Goal: Transaction & Acquisition: Purchase product/service

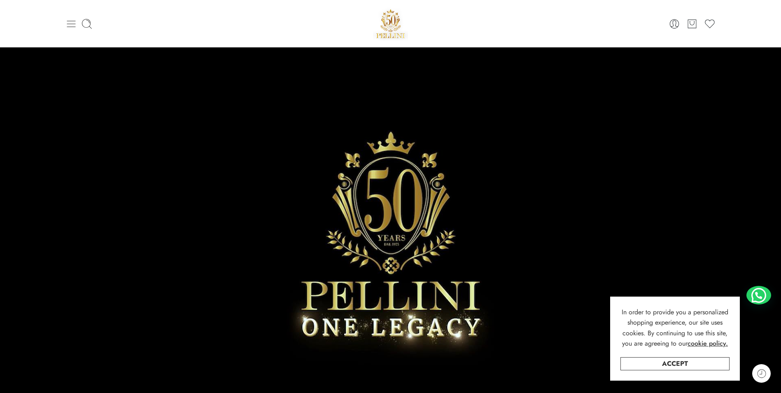
click at [66, 27] on icon at bounding box center [71, 24] width 12 height 12
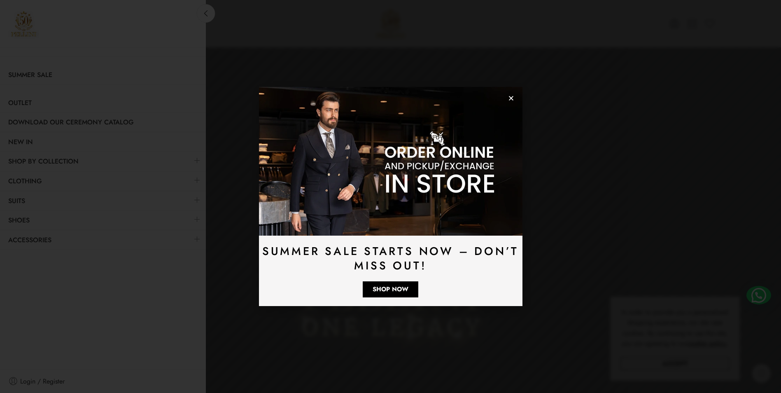
click at [507, 98] on img at bounding box center [391, 161] width 264 height 148
click at [510, 99] on use "Close" at bounding box center [511, 98] width 5 height 5
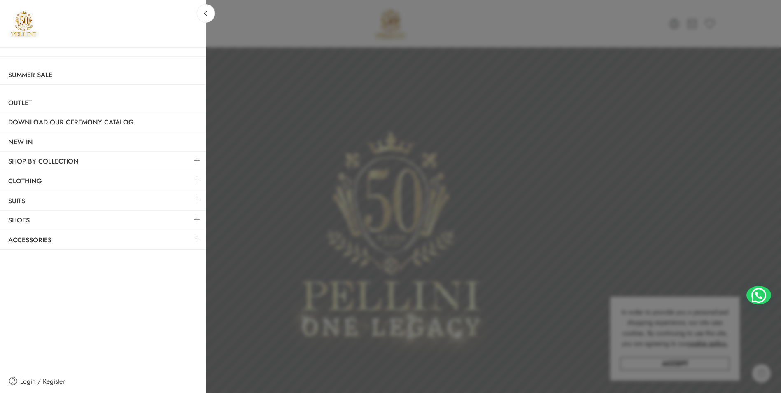
click at [412, 145] on div at bounding box center [390, 196] width 781 height 393
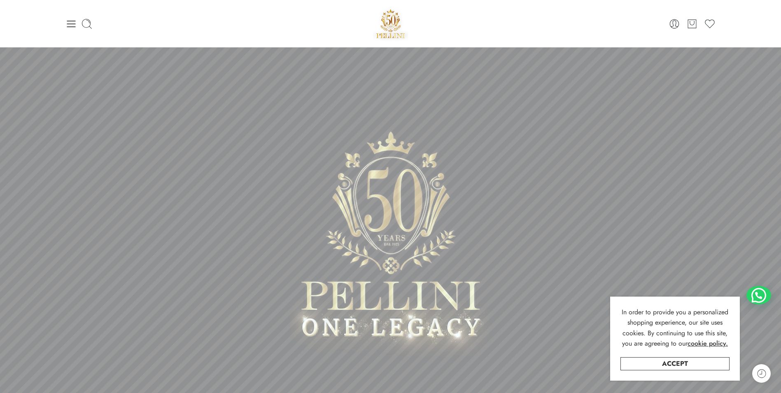
click at [94, 25] on div at bounding box center [173, 24] width 217 height 12
click at [93, 25] on div at bounding box center [173, 24] width 217 height 12
drag, startPoint x: 93, startPoint y: 25, endPoint x: 87, endPoint y: 26, distance: 6.6
click at [87, 26] on icon at bounding box center [87, 24] width 12 height 12
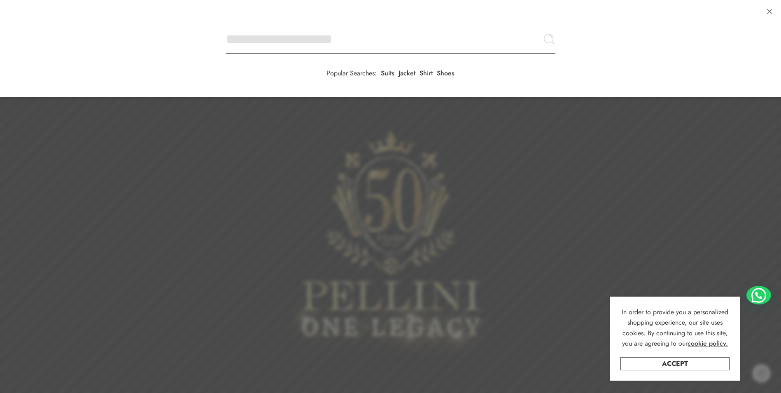
click at [226, 25] on input "Search here" at bounding box center [390, 39] width 329 height 29
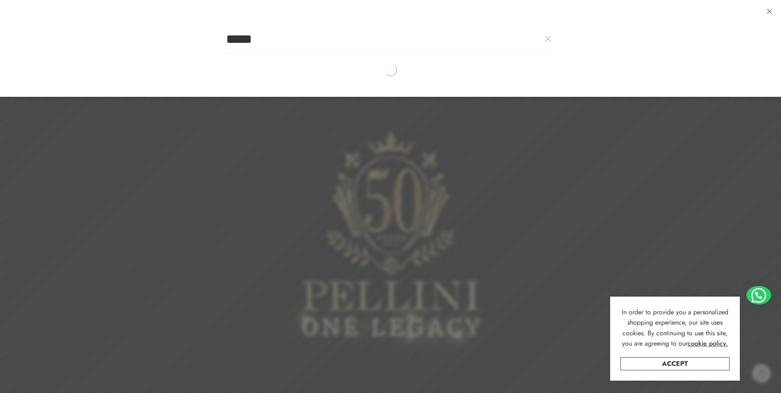
type input "*****"
click button "Search" at bounding box center [0, 0] width 0 height 0
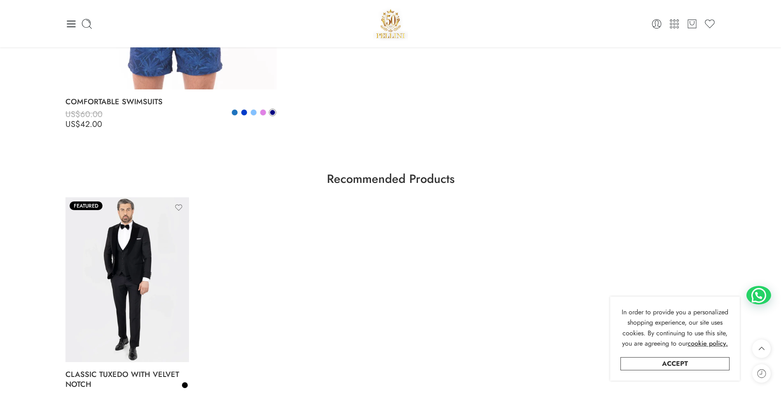
scroll to position [82, 0]
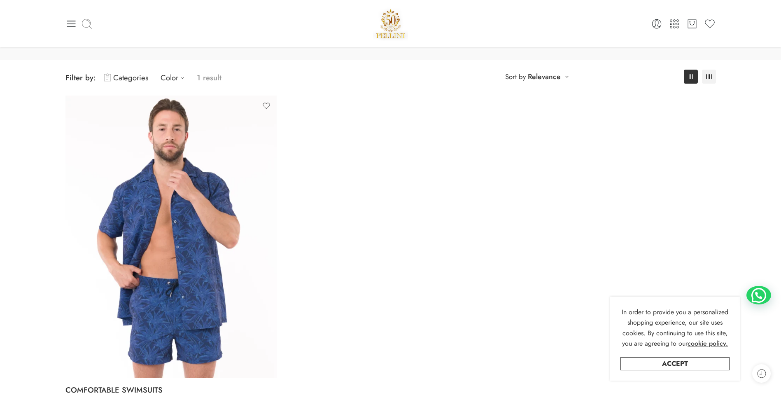
click at [82, 25] on icon at bounding box center [87, 24] width 12 height 12
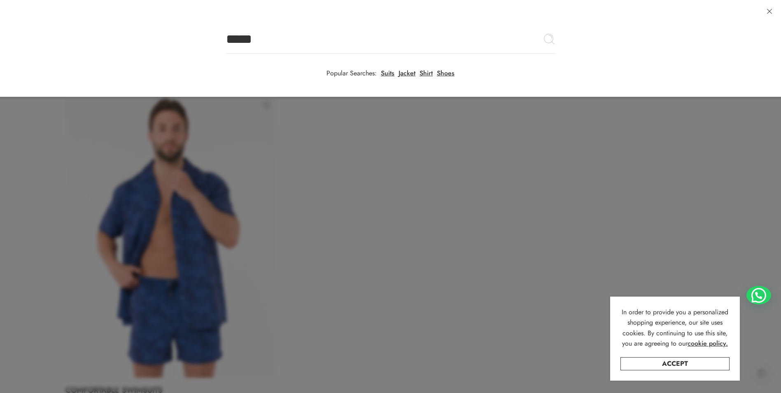
click at [116, 125] on div at bounding box center [390, 196] width 781 height 393
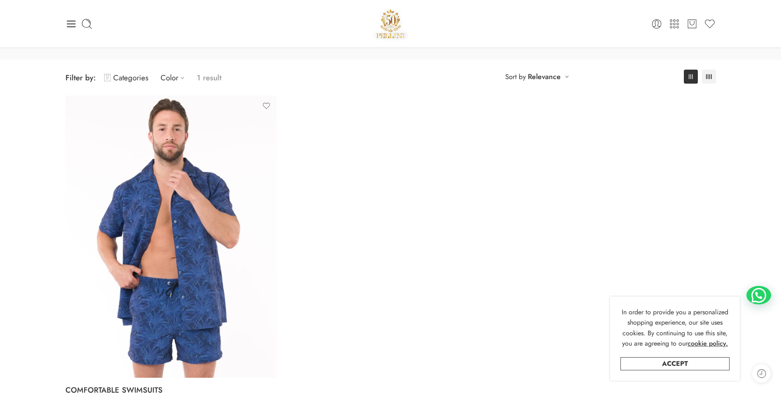
click at [70, 26] on icon at bounding box center [71, 24] width 9 height 7
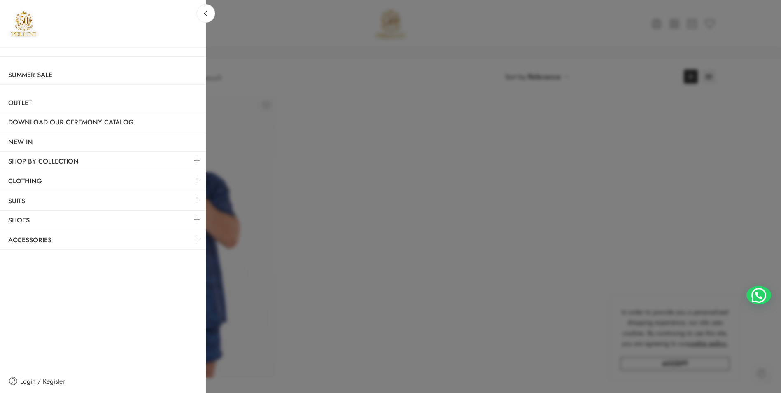
click at [199, 179] on link at bounding box center [197, 180] width 17 height 18
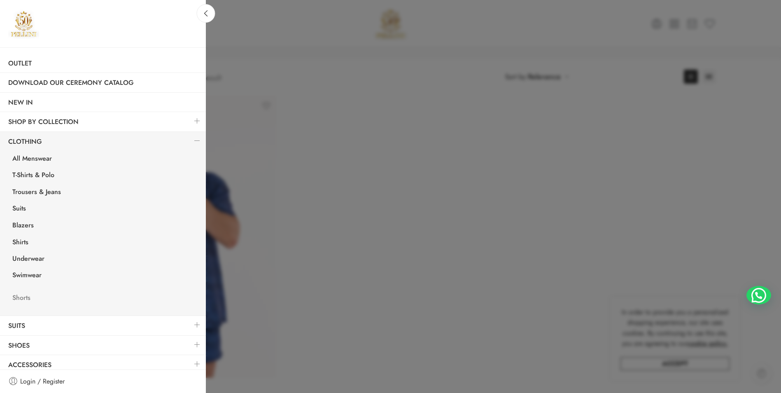
scroll to position [45, 0]
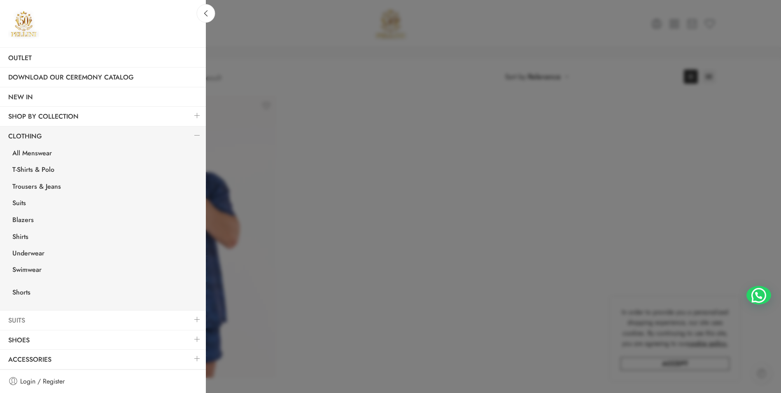
click at [23, 318] on link "Suits" at bounding box center [103, 320] width 206 height 19
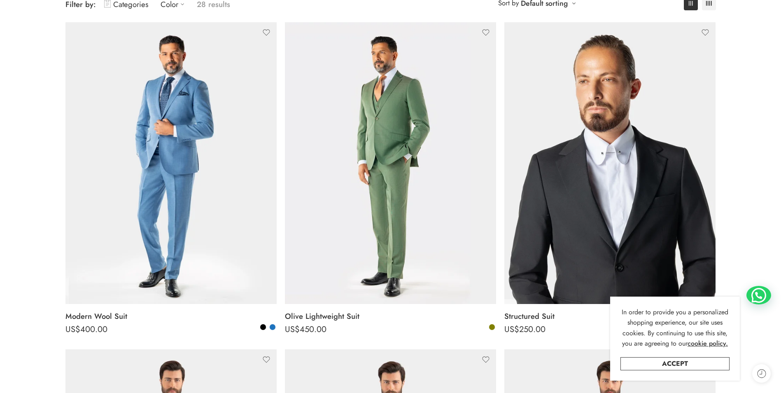
scroll to position [371, 0]
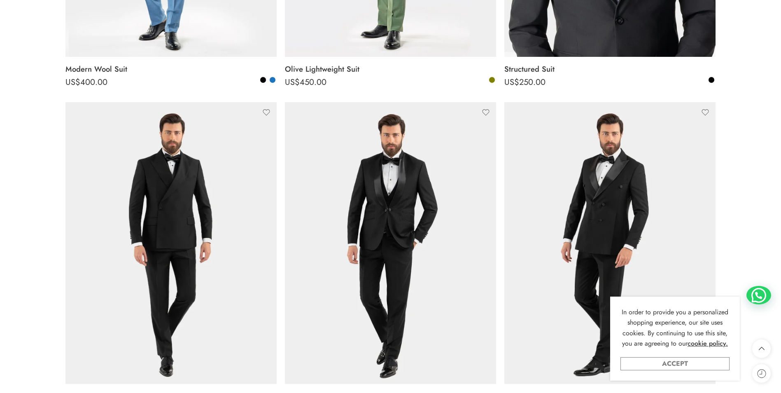
click at [660, 363] on link "Accept" at bounding box center [675, 363] width 109 height 13
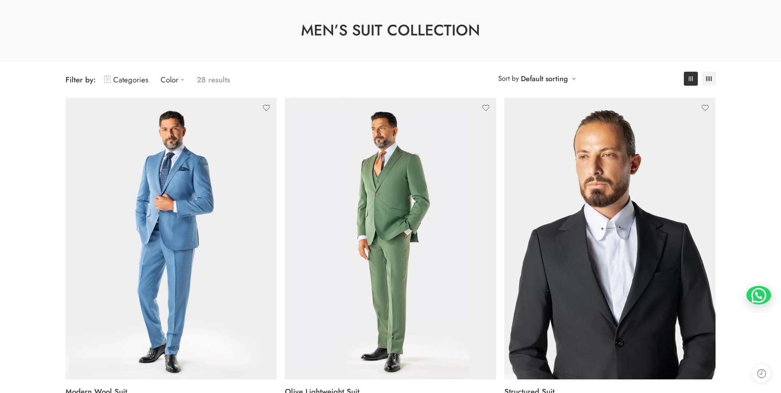
scroll to position [124, 0]
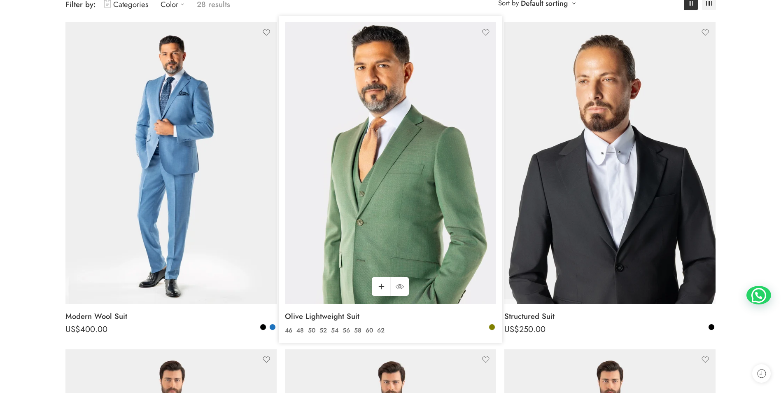
click at [364, 176] on img at bounding box center [390, 163] width 211 height 282
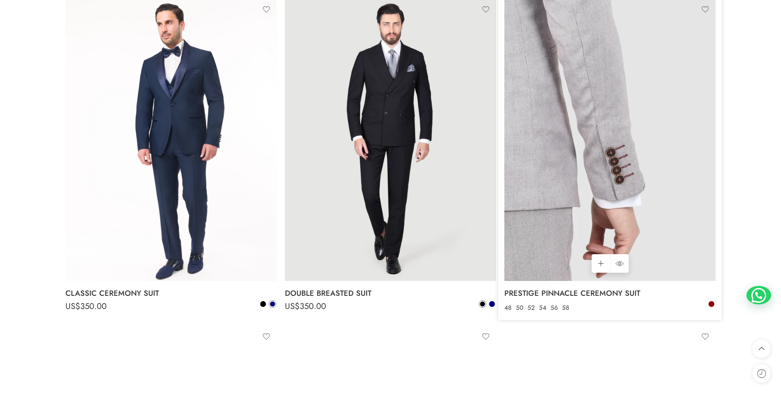
scroll to position [2595, 0]
